Goal: Information Seeking & Learning: Learn about a topic

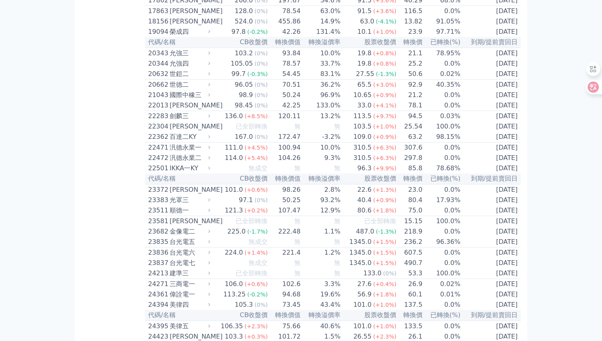
scroll to position [434, 0]
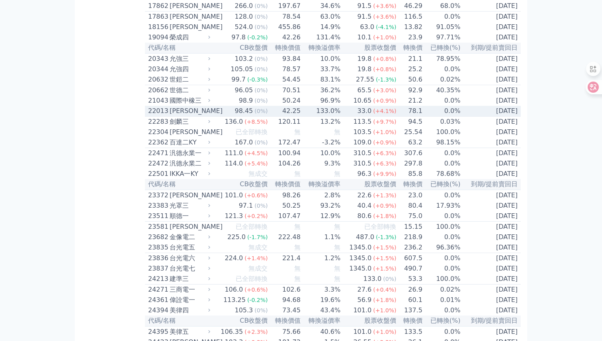
click at [169, 116] on div "22013 [PERSON_NAME]" at bounding box center [177, 111] width 59 height 10
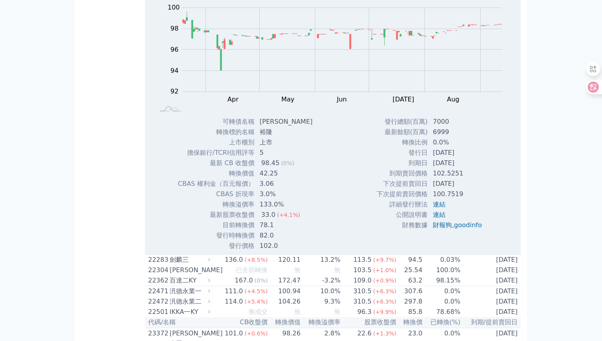
scroll to position [555, 0]
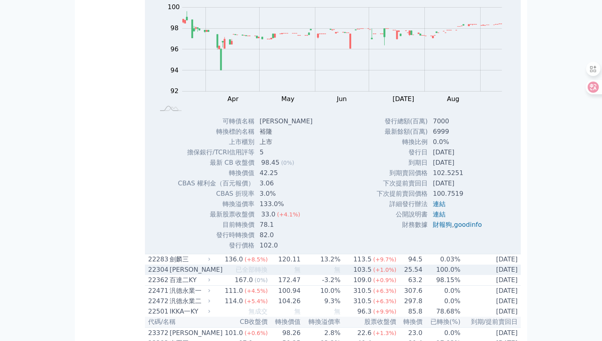
click at [182, 275] on div "[PERSON_NAME]" at bounding box center [189, 270] width 39 height 10
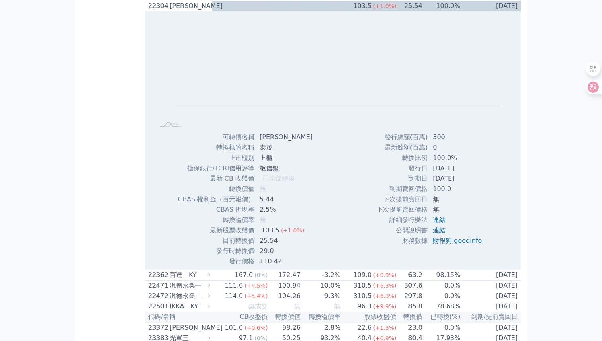
scroll to position [820, 0]
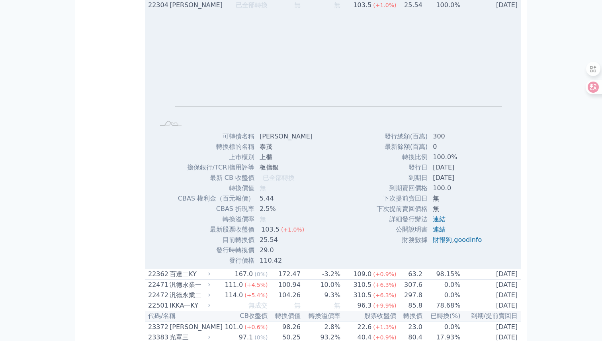
click at [507, 10] on td "[DATE]" at bounding box center [491, 5] width 60 height 10
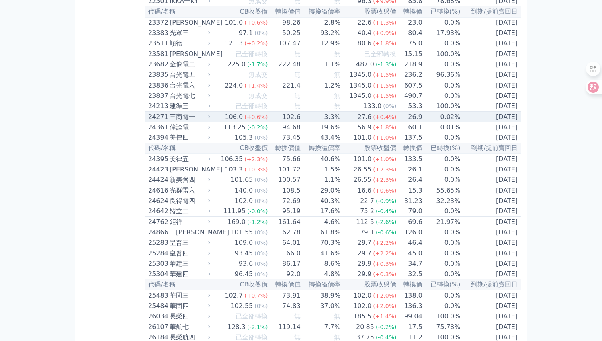
scroll to position [867, 0]
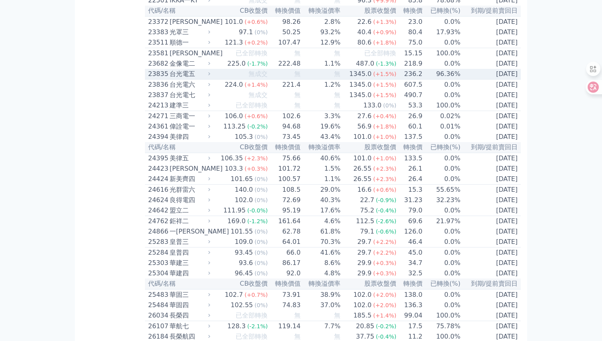
click at [328, 80] on td "無" at bounding box center [321, 74] width 40 height 11
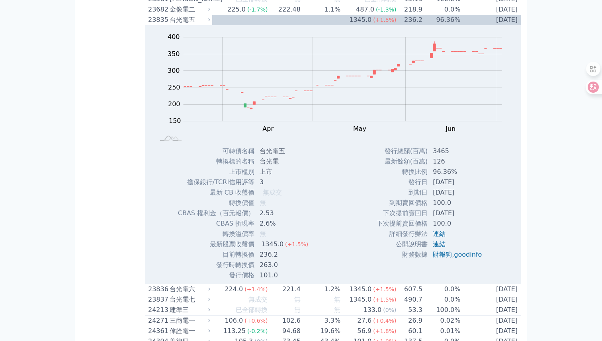
scroll to position [922, 0]
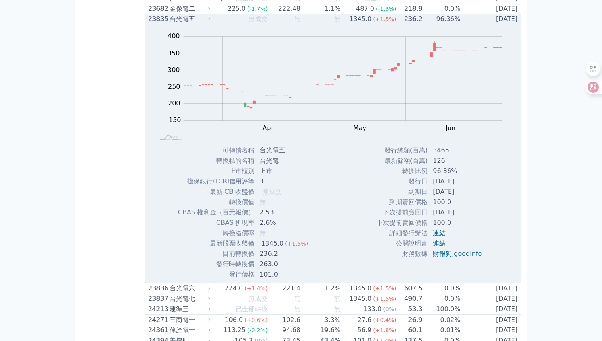
click at [456, 24] on td "96.36%" at bounding box center [442, 19] width 38 height 10
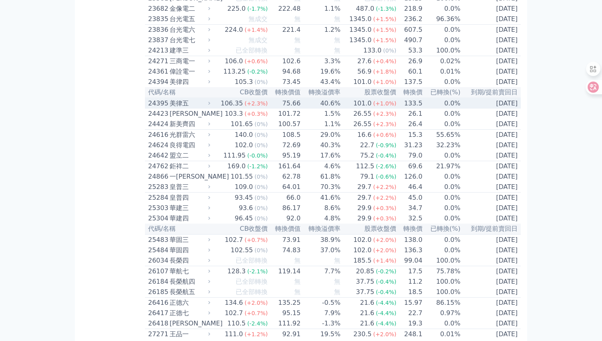
click at [360, 108] on div "101.0" at bounding box center [363, 104] width 22 height 10
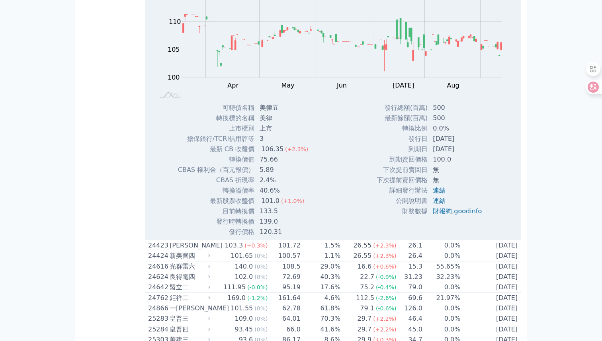
scroll to position [1056, 0]
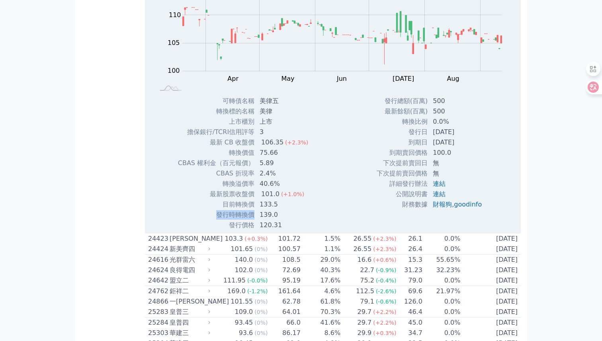
drag, startPoint x: 217, startPoint y: 269, endPoint x: 253, endPoint y: 267, distance: 35.5
click at [253, 220] on td "發行時轉換價" at bounding box center [216, 215] width 77 height 10
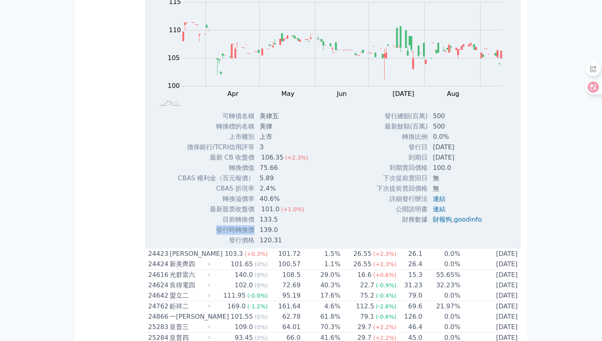
scroll to position [1044, 0]
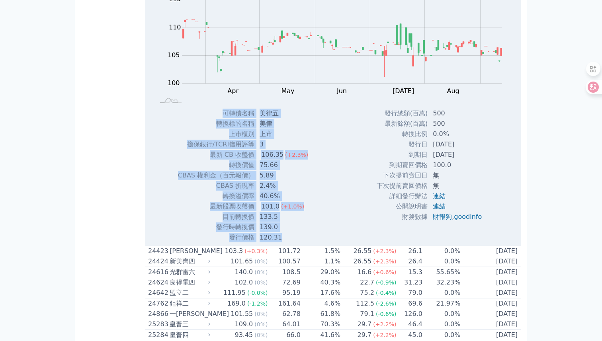
drag, startPoint x: 223, startPoint y: 166, endPoint x: 306, endPoint y: 288, distance: 147.6
click at [306, 243] on tbody "可轉債名稱 美律五 轉換標的名稱 美律 上市櫃別 上市 擔保銀行/TCRI信用評等 3 最新 CB 收盤價 106.35 (+2.3%) 75.66" at bounding box center [246, 175] width 137 height 135
copy tbody "lorem ips dolors am cons ad elit/SEDDoeiu 4 te IN utl 098.83 (+8.6%) etdo 92.13…"
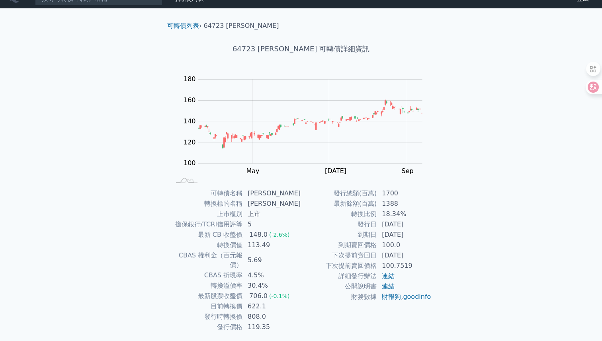
scroll to position [15, 0]
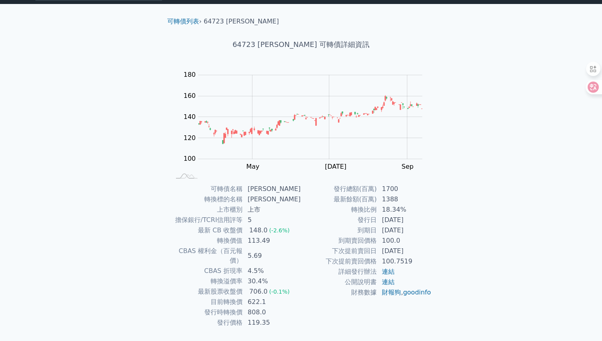
click at [488, 177] on div "可轉債列表 財務數據 可轉債列表 財務數據 登出 登出 可轉債列表 › 64723 [PERSON_NAME] 64723 保瑞三 可轉債詳細資訊 Zoom …" at bounding box center [301, 174] width 602 height 379
click at [488, 177] on div "可轉債列表 財務數據 可轉債列表 財務數據 登出 登出 可轉債列表 › 64723 保瑞三 64723 保瑞三 可轉債詳細資訊 Zoom Out 120 90…" at bounding box center [301, 174] width 602 height 379
